Goal: Task Accomplishment & Management: Manage account settings

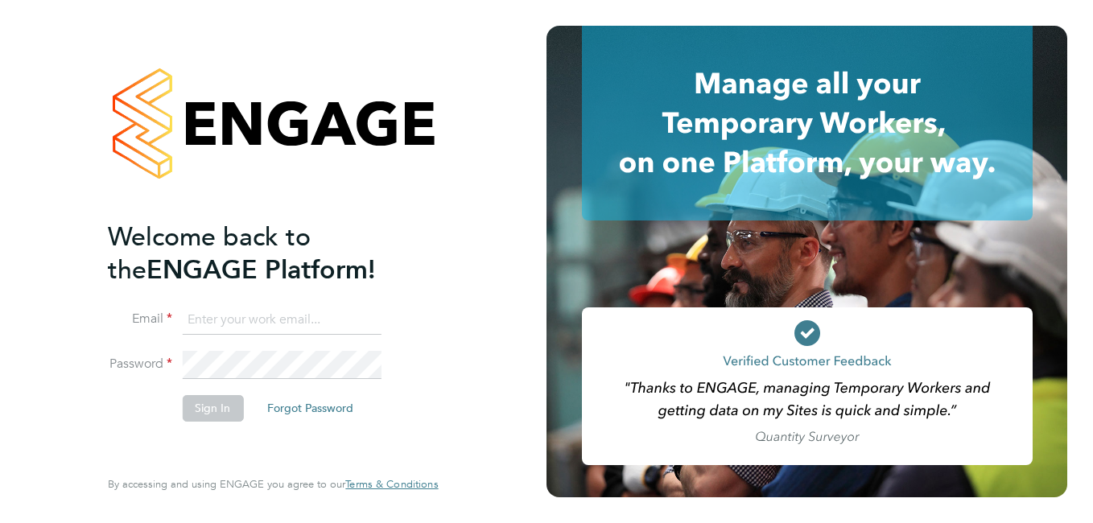
click at [219, 316] on input at bounding box center [281, 320] width 199 height 29
paste input "[EMAIL_ADDRESS][PERSON_NAME][DOMAIN_NAME]"
type input "[EMAIL_ADDRESS][PERSON_NAME][DOMAIN_NAME]"
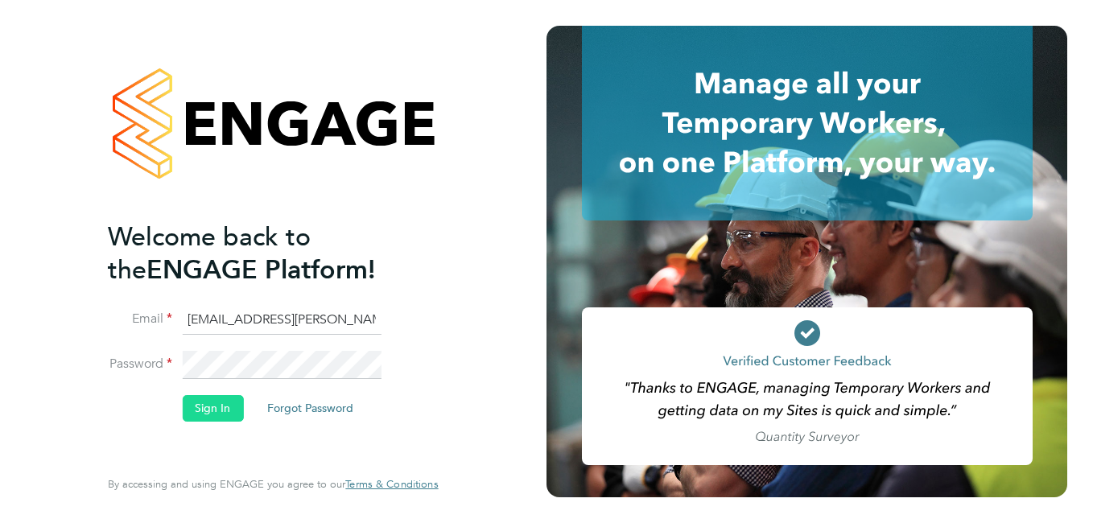
click at [208, 400] on button "Sign In" at bounding box center [212, 408] width 61 height 26
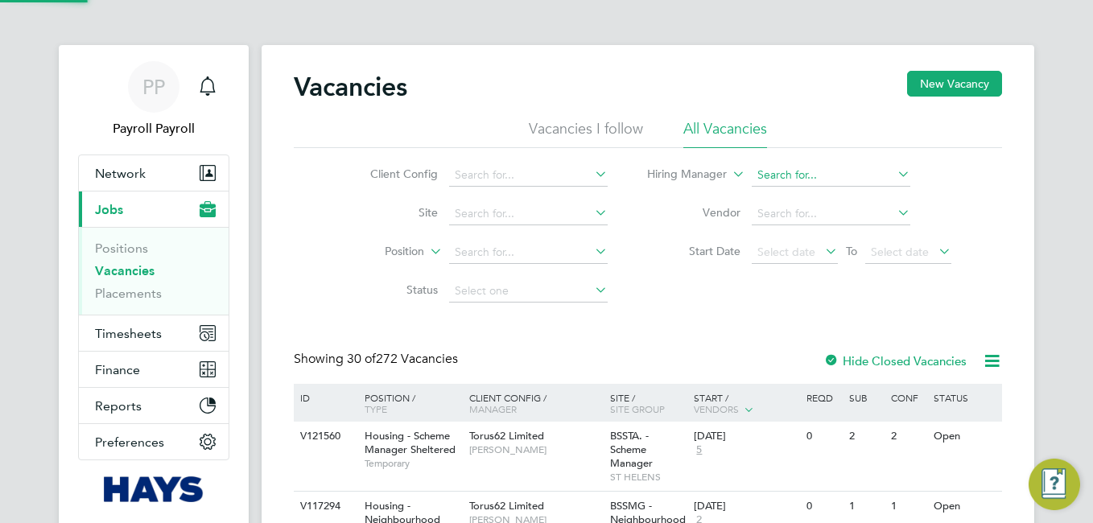
click at [811, 183] on input at bounding box center [831, 175] width 159 height 23
click at [115, 335] on span "Timesheets" at bounding box center [128, 333] width 67 height 15
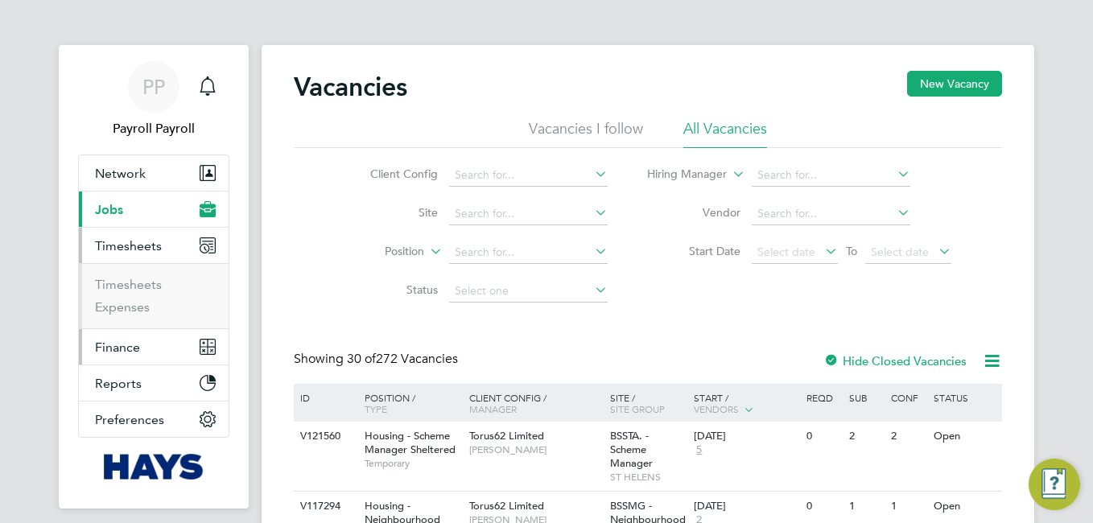
click at [124, 349] on span "Finance" at bounding box center [117, 347] width 45 height 15
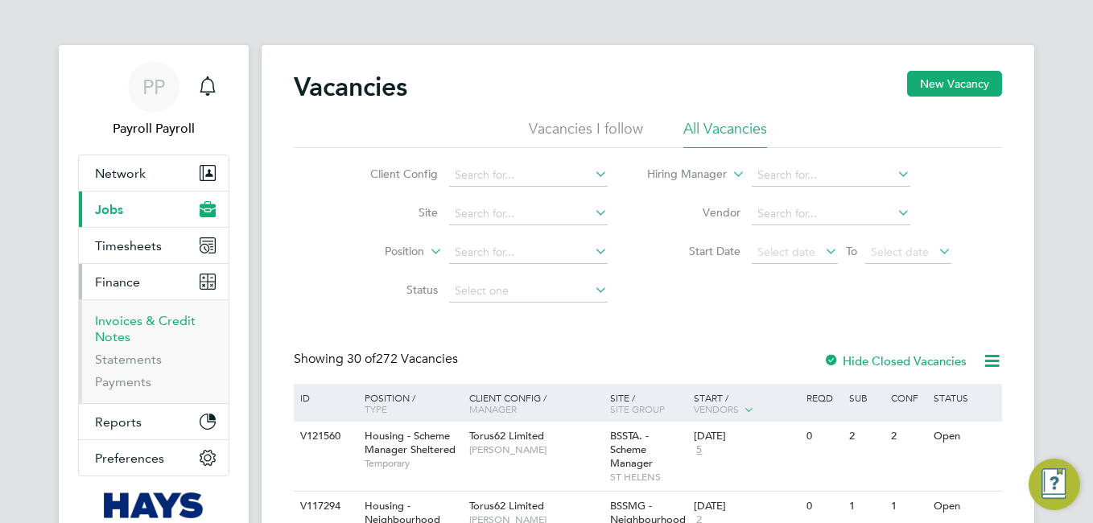
click at [144, 318] on link "Invoices & Credit Notes" at bounding box center [145, 328] width 101 height 31
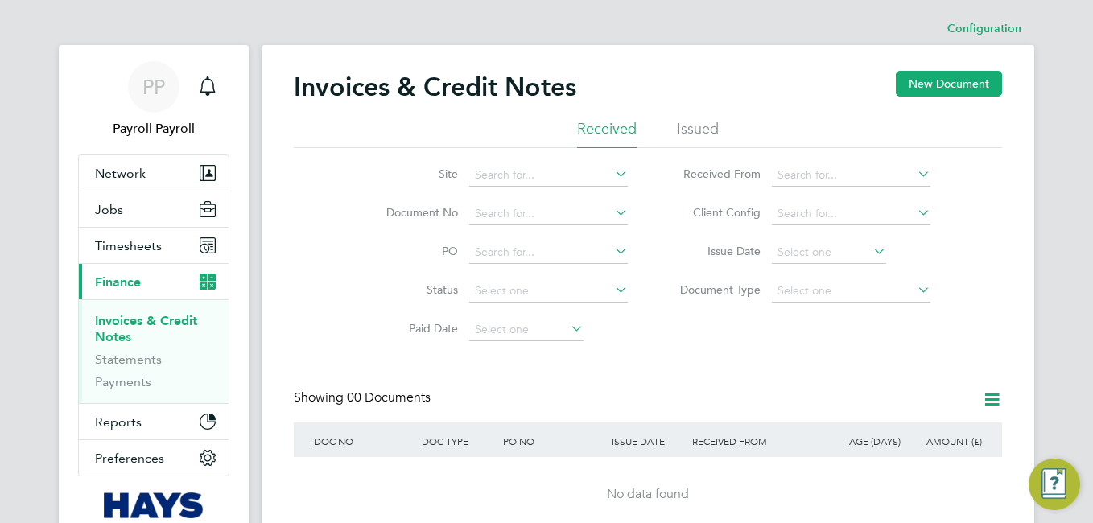
click at [716, 119] on li "Issued" at bounding box center [698, 133] width 42 height 29
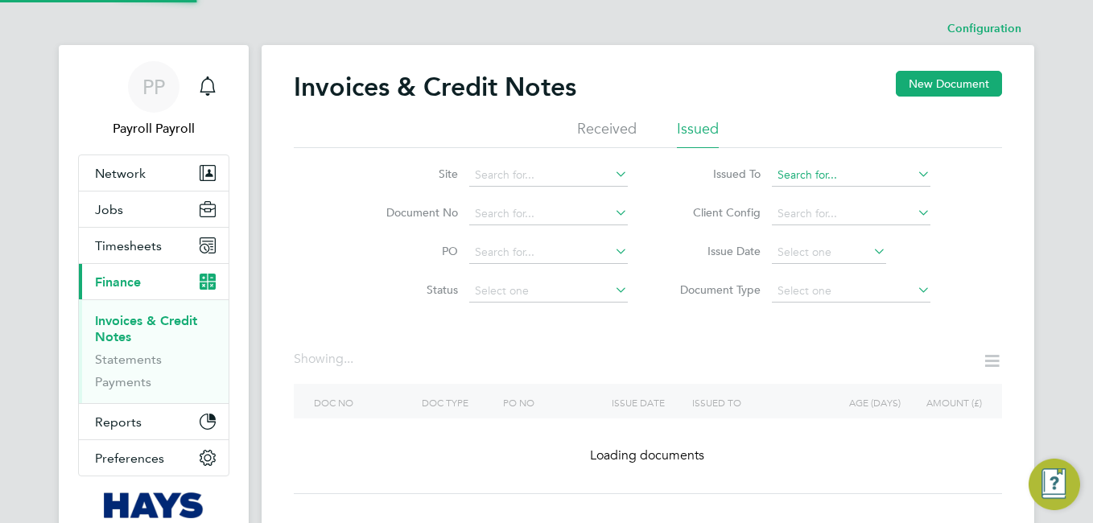
click at [875, 167] on input at bounding box center [851, 175] width 159 height 23
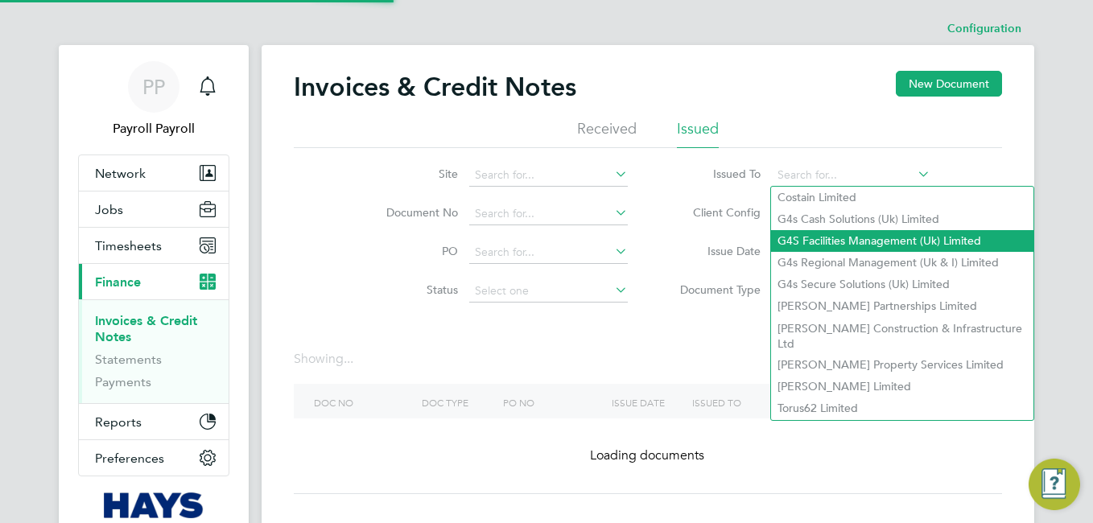
click at [840, 235] on li "G4S Facilities Management (Uk) Limited" at bounding box center [902, 241] width 262 height 22
type input "G4S Facilities Management (Uk) Limited"
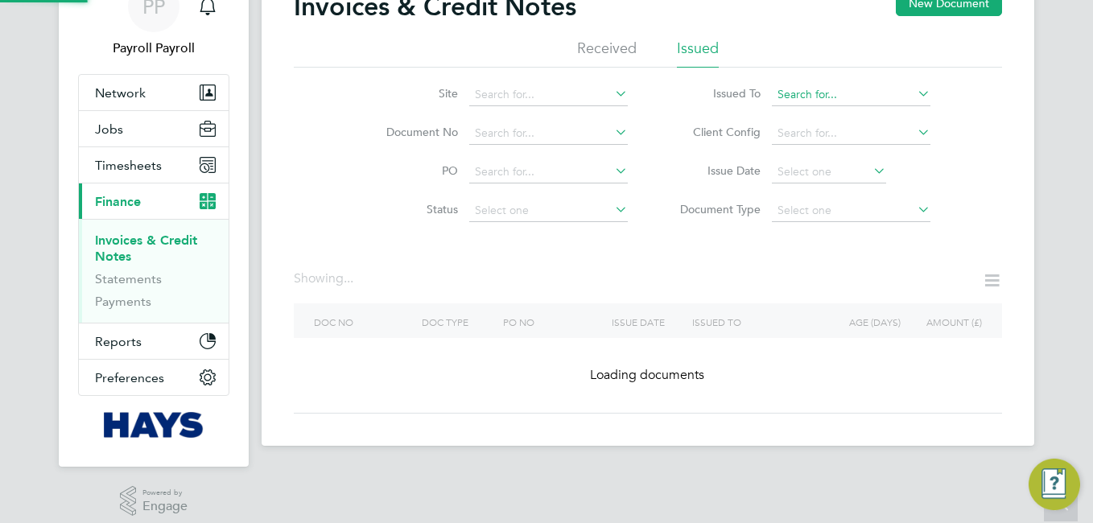
click at [885, 99] on input at bounding box center [851, 95] width 159 height 23
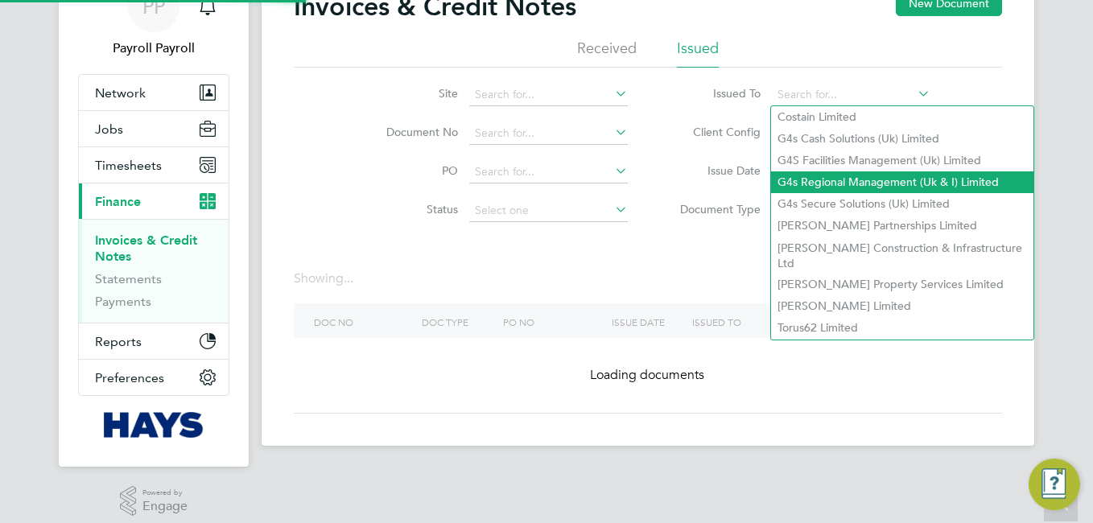
click at [854, 179] on li "G4s Regional Management (Uk & I) Limited" at bounding box center [902, 182] width 262 height 22
type input "G4s Regional Management (Uk & I) Limited"
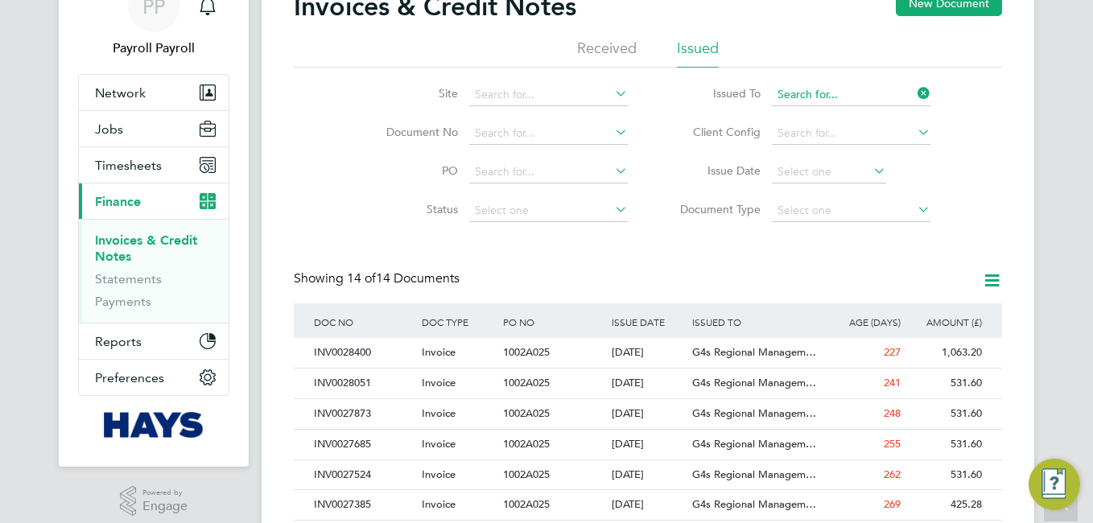
click at [843, 86] on input at bounding box center [851, 95] width 159 height 23
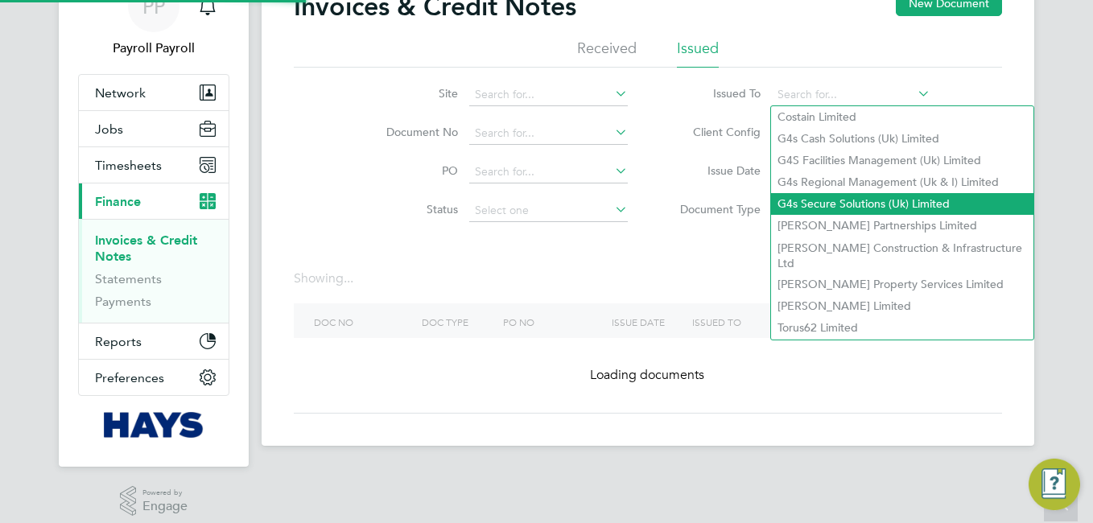
click at [856, 195] on li "G4s Secure Solutions (Uk) Limited" at bounding box center [902, 204] width 262 height 22
type input "G4s Secure Solutions (Uk) Limited"
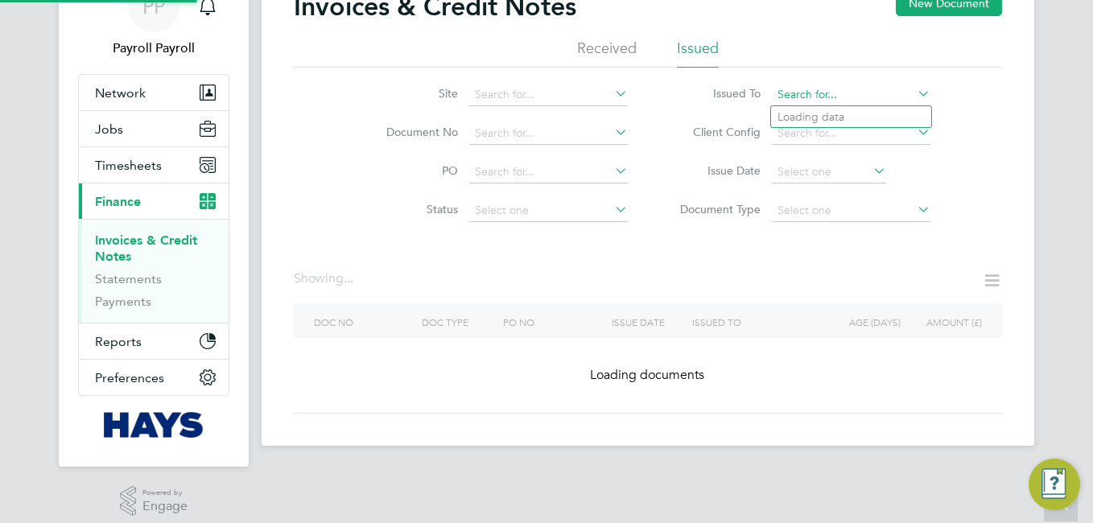
click at [844, 91] on input at bounding box center [851, 95] width 159 height 23
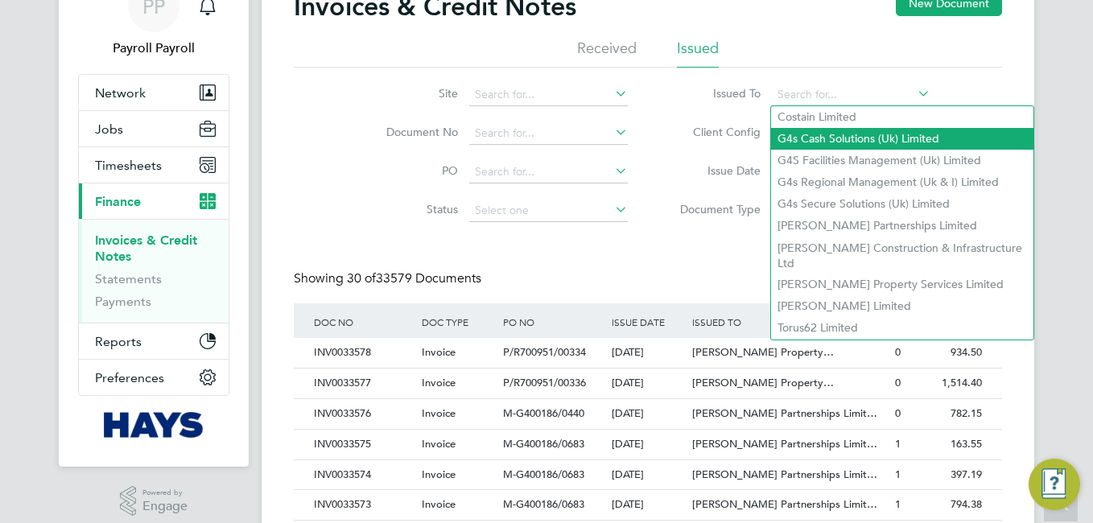
click at [832, 134] on li "G4s Cash Solutions (Uk) Limited" at bounding box center [902, 139] width 262 height 22
type input "G4s Cash Solutions (Uk) Limited"
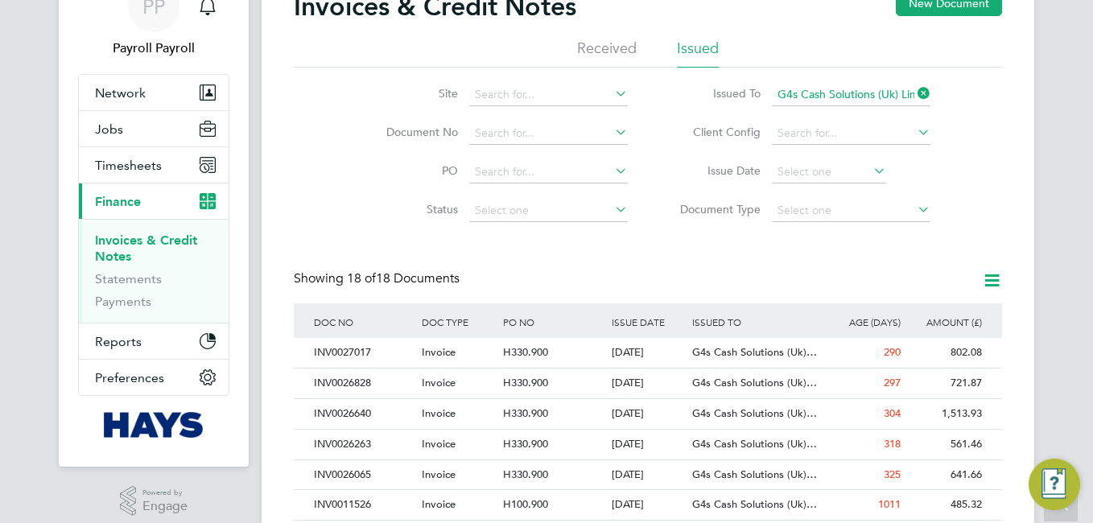
click at [869, 80] on li "Issued To G4s Cash Solutions (Uk) Limited" at bounding box center [799, 95] width 303 height 39
click at [856, 89] on input at bounding box center [851, 95] width 159 height 23
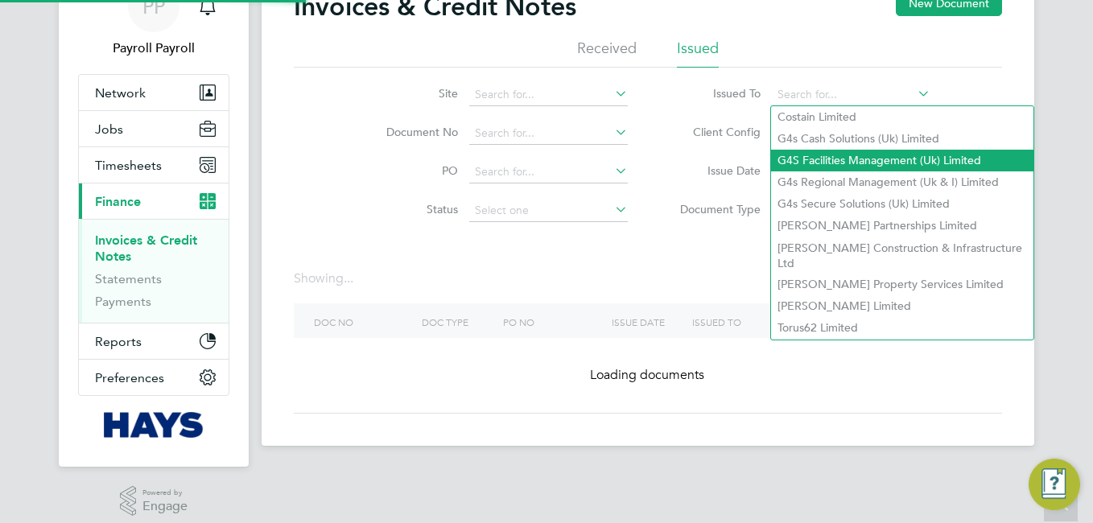
click at [836, 155] on li "G4S Facilities Management (Uk) Limited" at bounding box center [902, 161] width 262 height 22
type input "G4S Facilities Management (Uk) Limited"
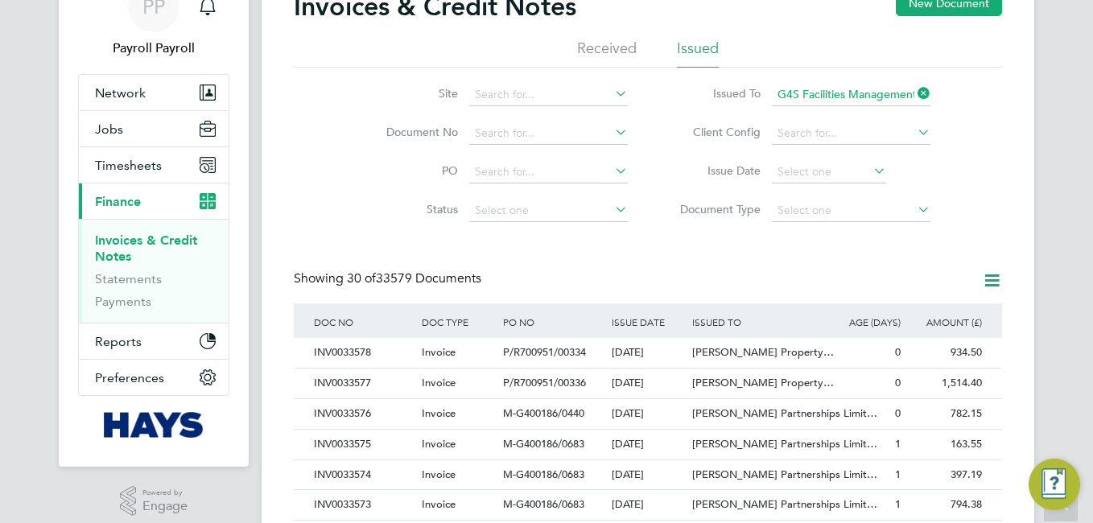
click at [848, 83] on li "Issued To G4S Facilities Management (Uk) Limited" at bounding box center [799, 95] width 303 height 39
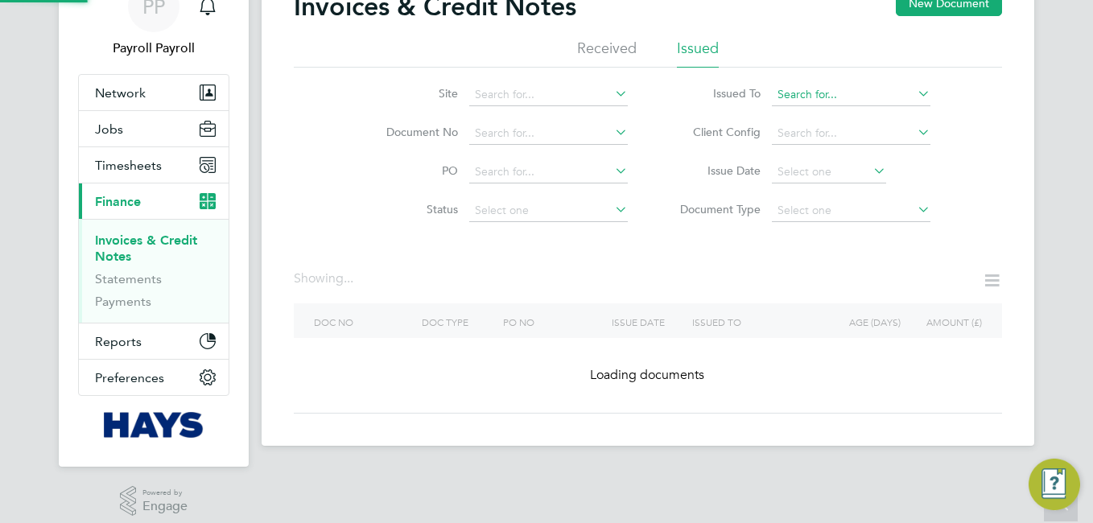
click at [843, 90] on input at bounding box center [851, 95] width 159 height 23
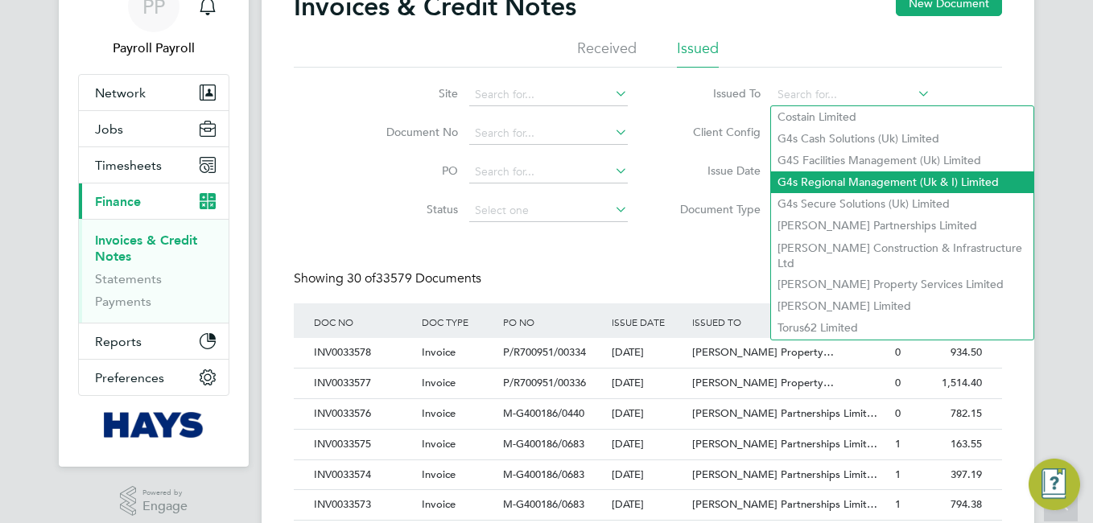
click at [842, 175] on li "G4s Regional Management (Uk & I) Limited" at bounding box center [902, 182] width 262 height 22
type input "G4s Regional Management (Uk & I) Limited"
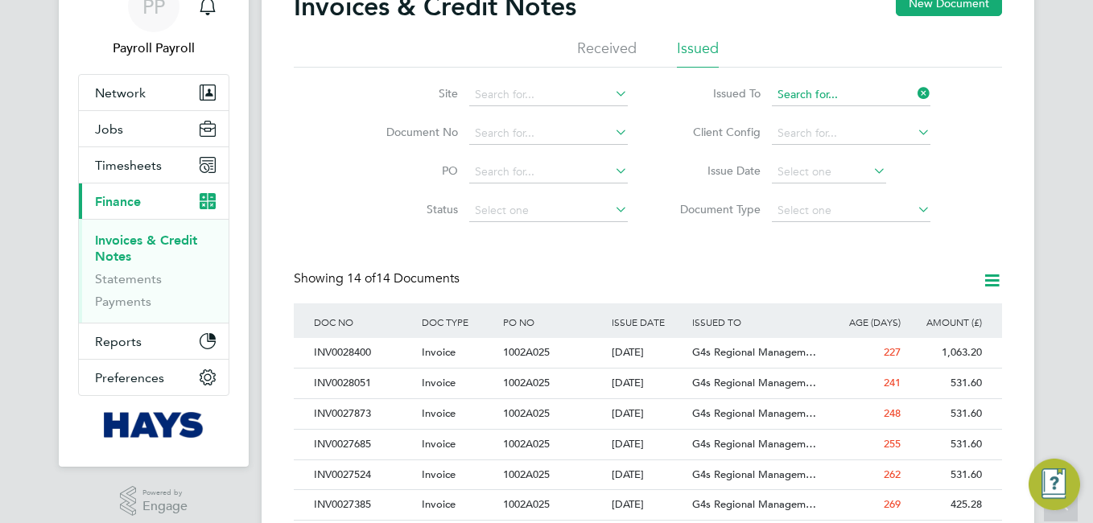
click at [876, 93] on input at bounding box center [851, 95] width 159 height 23
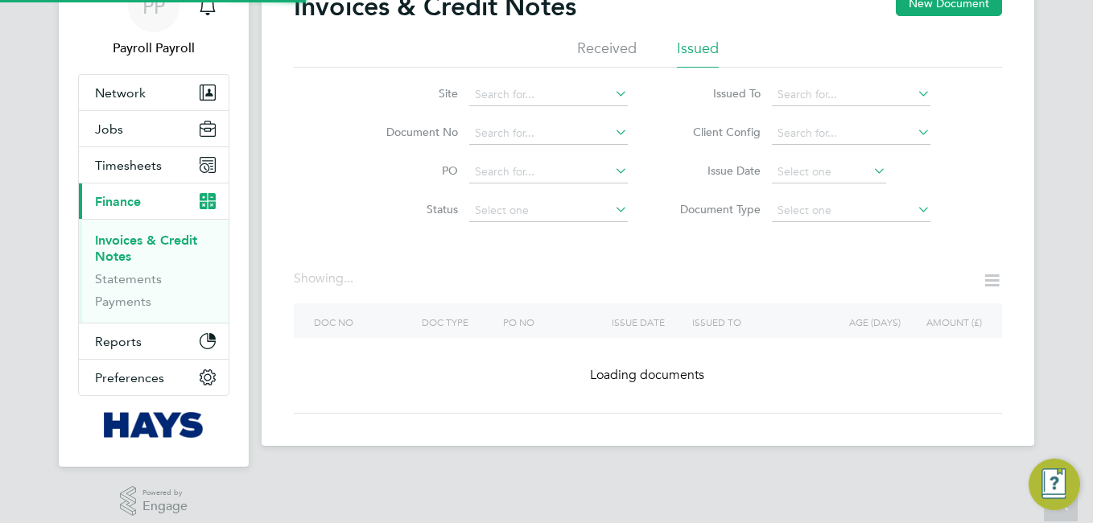
click at [834, 195] on li "G4s Secure Solutions (Uk) Limited" at bounding box center [902, 204] width 262 height 22
type input "G4s Secure Solutions (Uk) Limited"
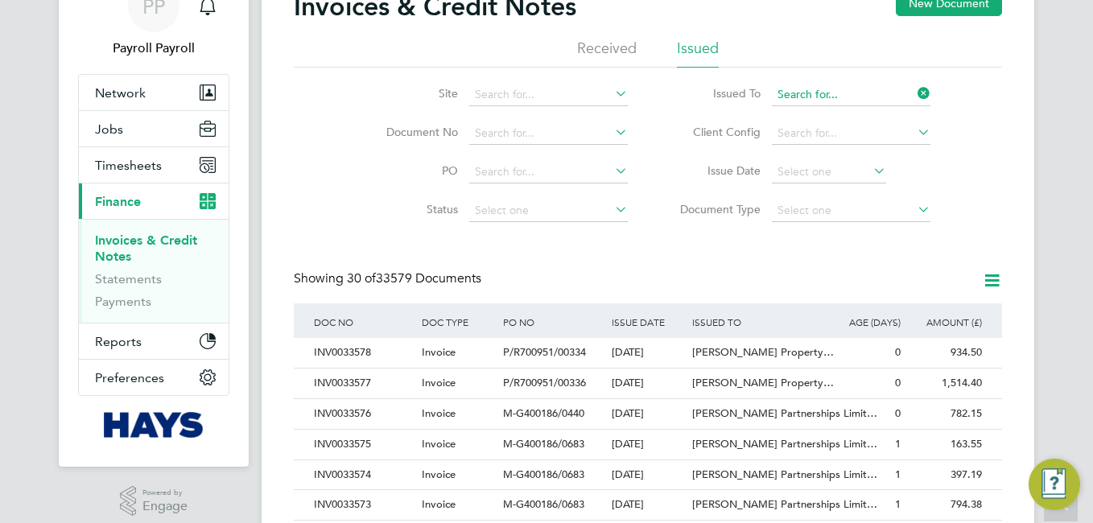
click at [852, 87] on input at bounding box center [851, 95] width 159 height 23
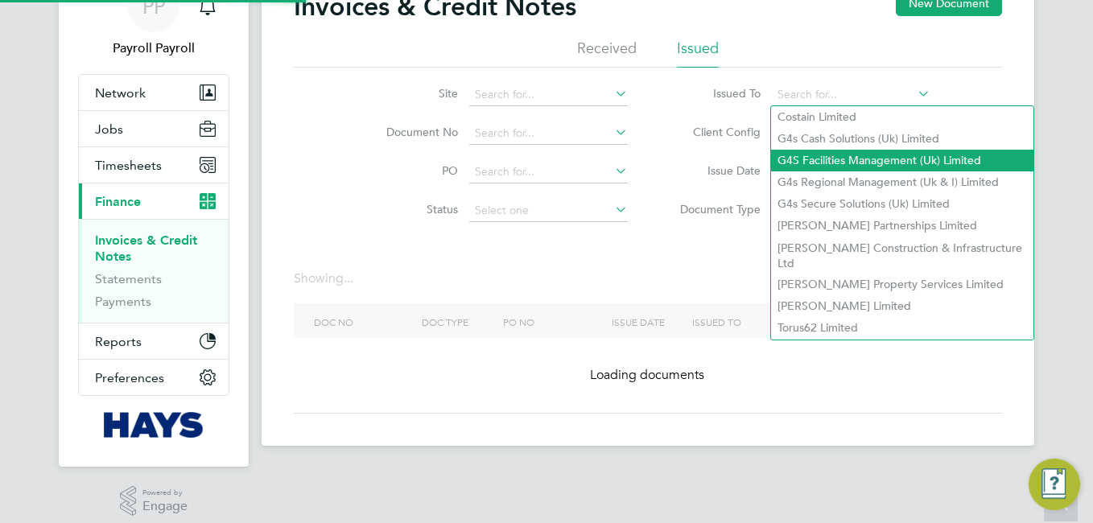
click at [835, 153] on li "G4S Facilities Management (Uk) Limited" at bounding box center [902, 161] width 262 height 22
type input "G4S Facilities Management (Uk) Limited"
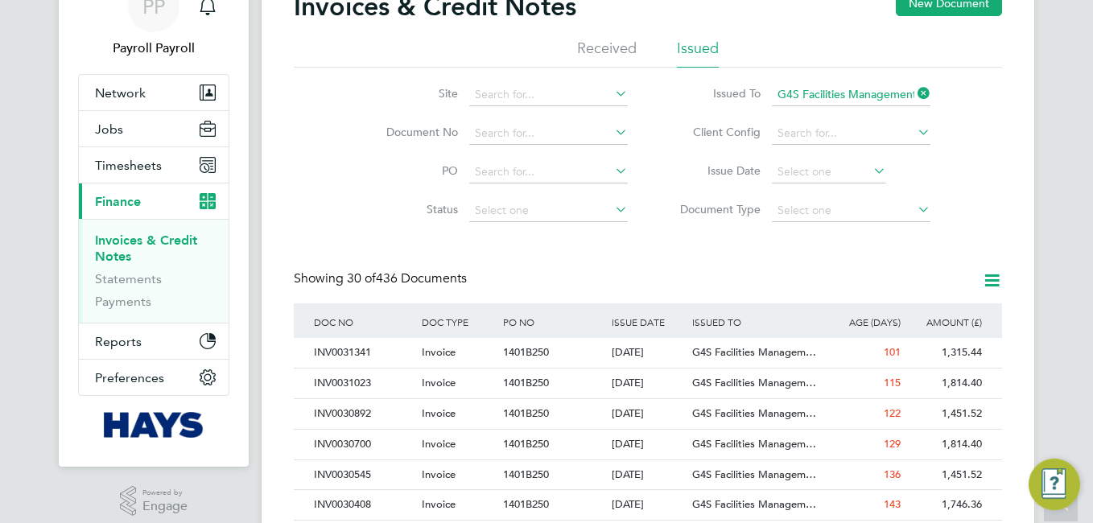
click at [855, 89] on input "G4S Facilities Management (Uk) Limited" at bounding box center [851, 95] width 159 height 23
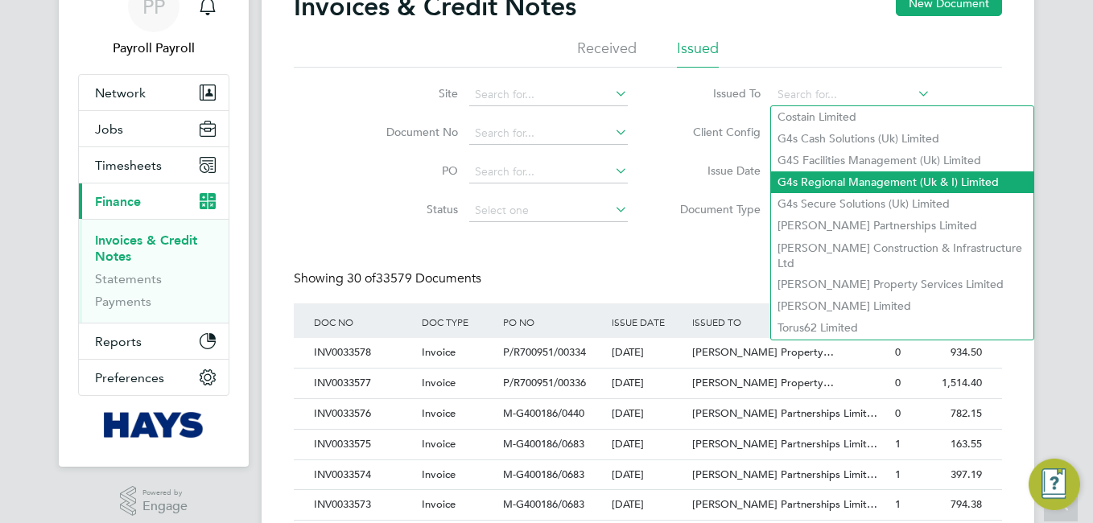
click at [831, 173] on li "G4s Regional Management (Uk & I) Limited" at bounding box center [902, 182] width 262 height 22
type input "G4s Regional Management (Uk & I) Limited"
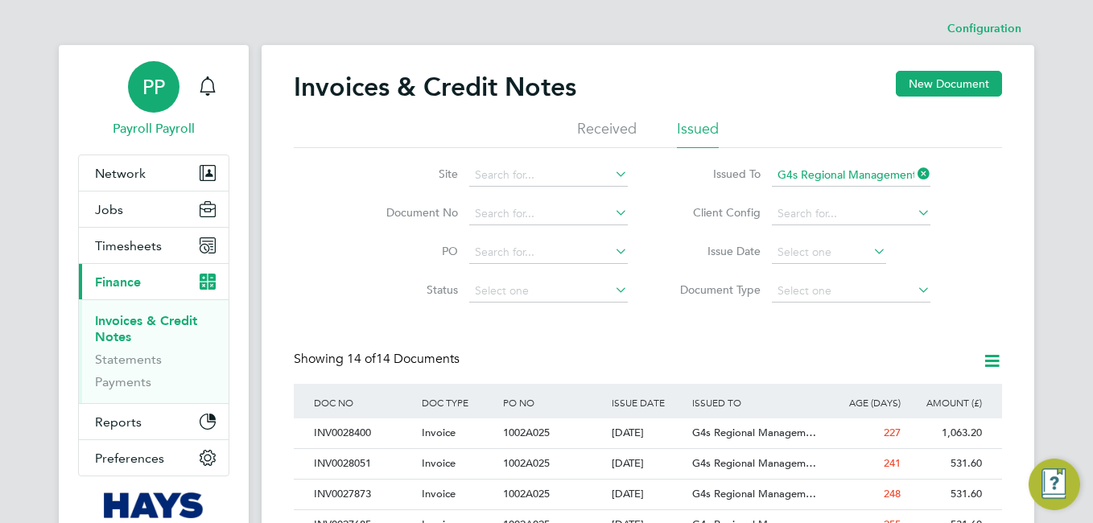
click at [140, 85] on div "PP" at bounding box center [154, 87] width 52 height 52
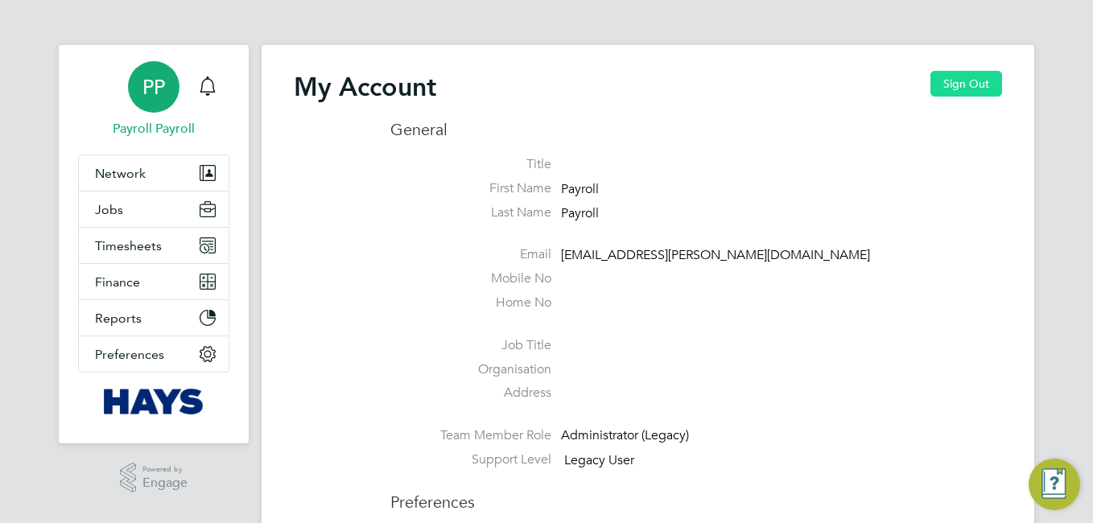
click at [946, 83] on button "Sign Out" at bounding box center [966, 84] width 72 height 26
